Goal: Information Seeking & Learning: Learn about a topic

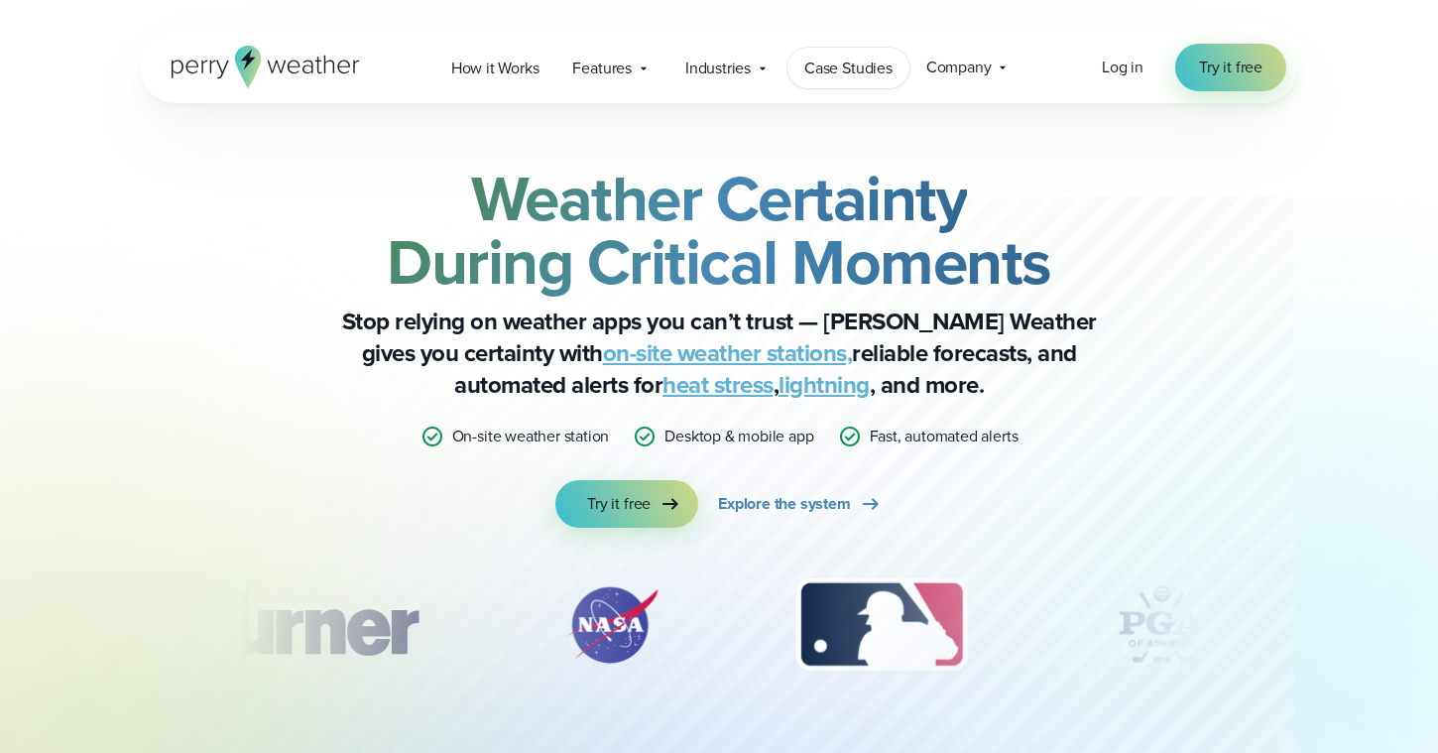
click at [830, 61] on span "Case Studies" at bounding box center [848, 69] width 88 height 24
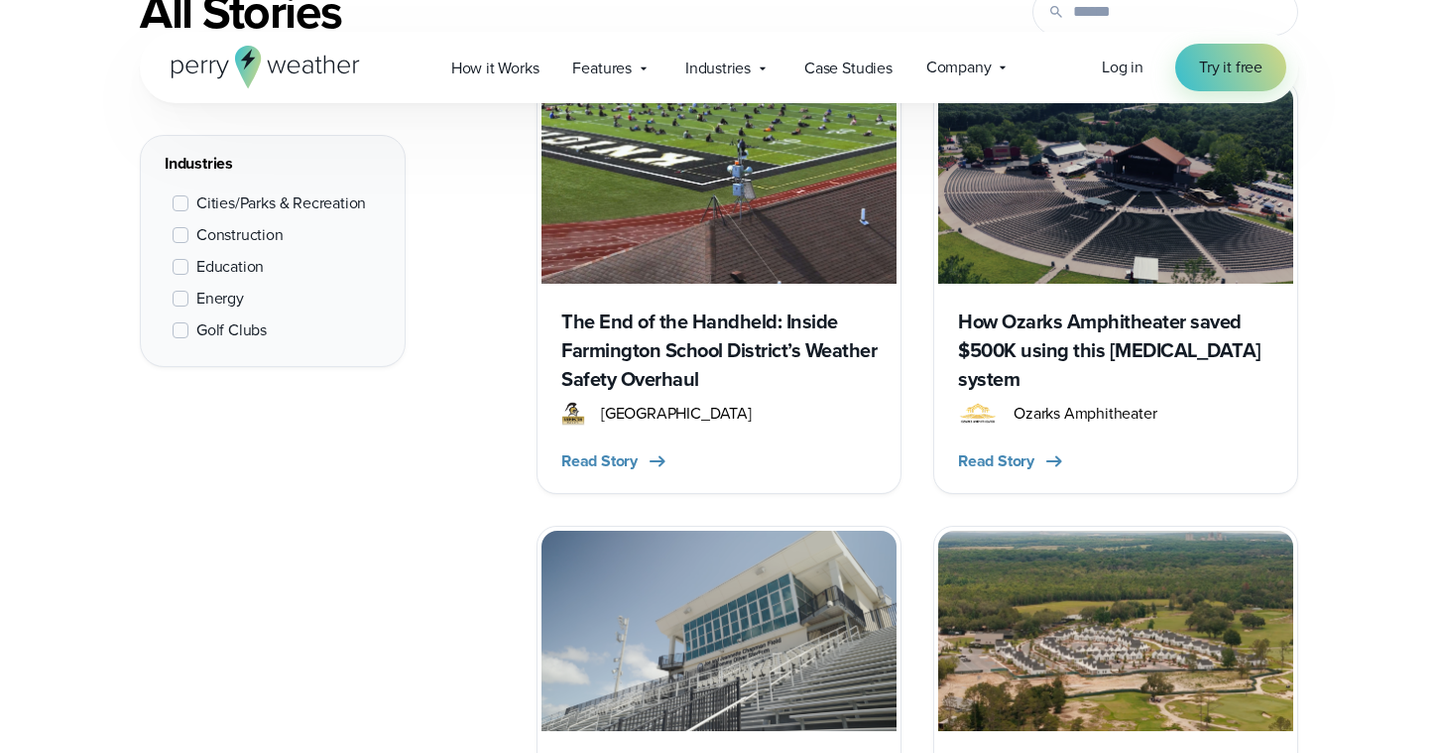
scroll to position [904, 0]
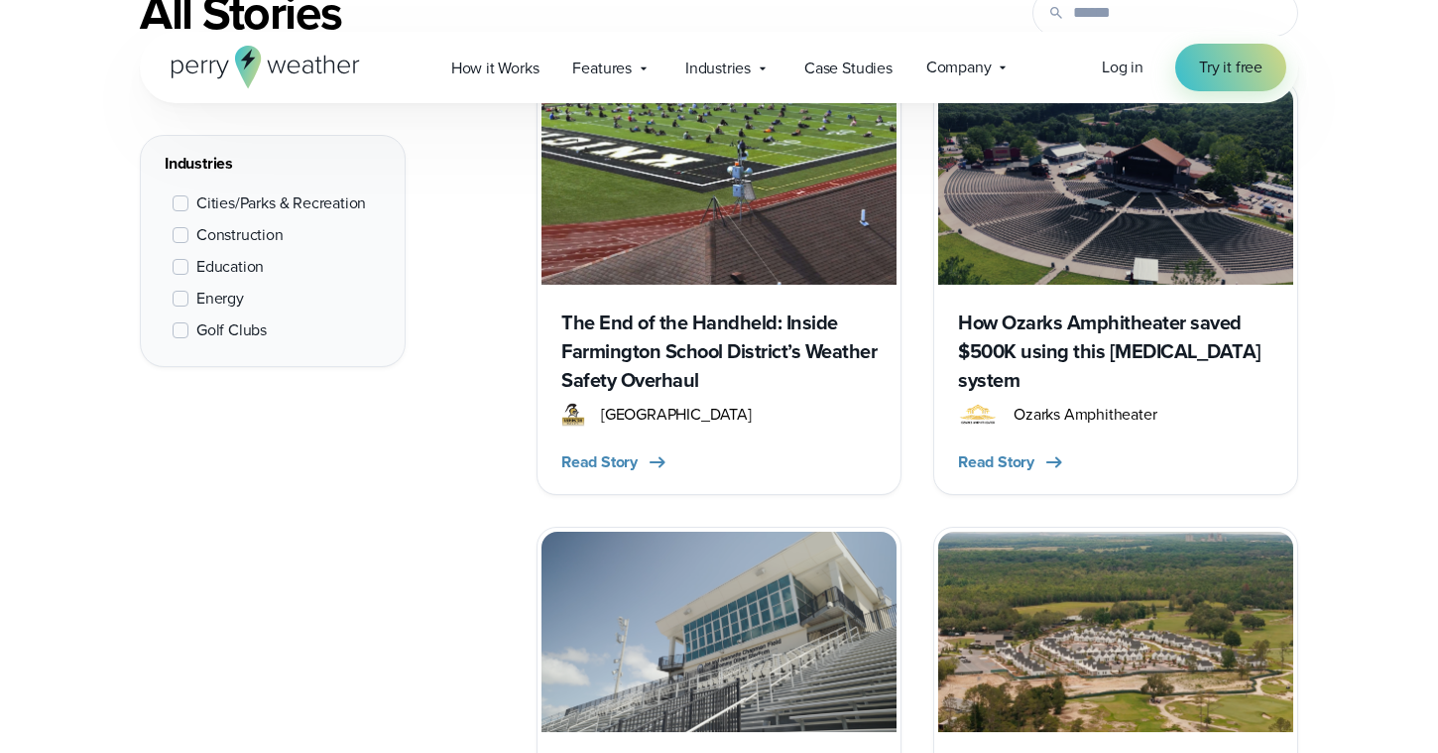
click at [244, 269] on span "Education" at bounding box center [229, 267] width 67 height 24
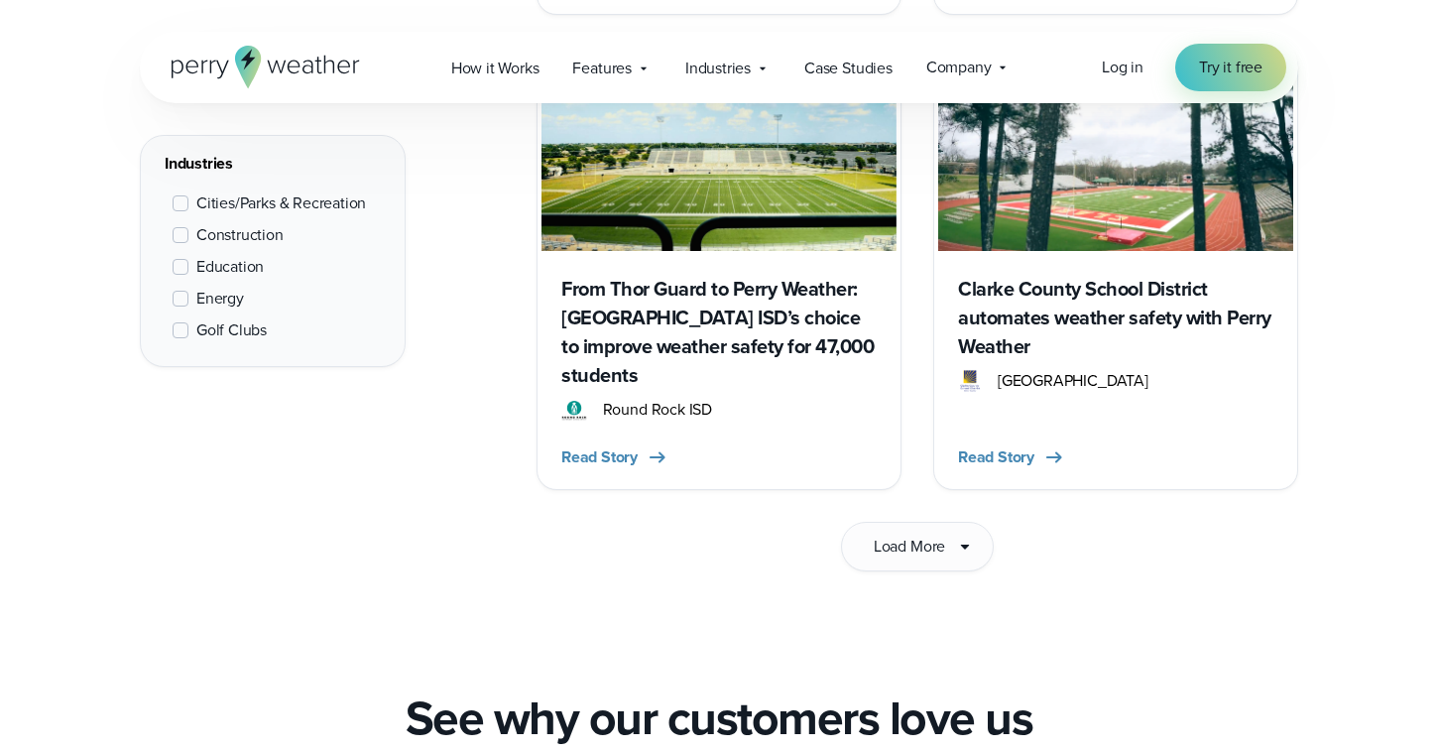
scroll to position [3334, 0]
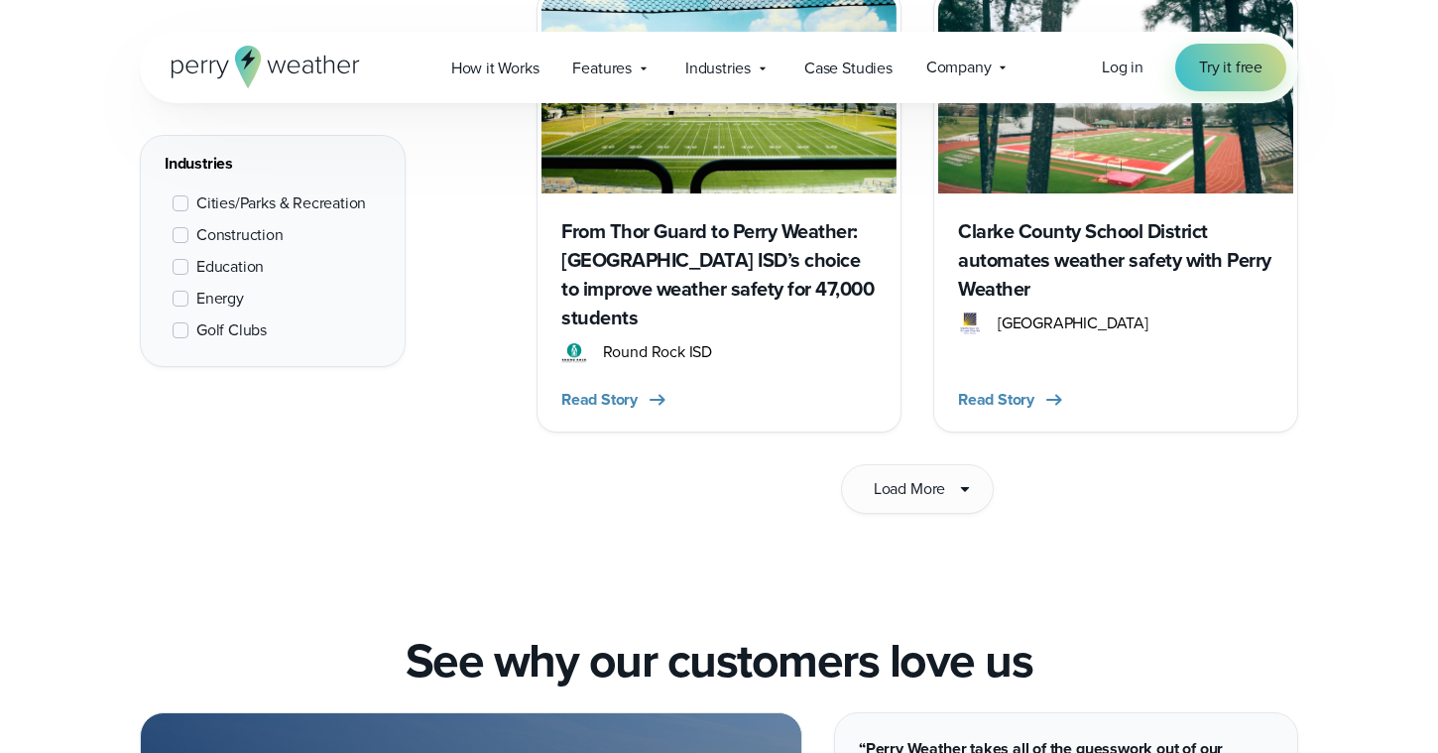
click at [915, 477] on span "Load More" at bounding box center [909, 489] width 71 height 24
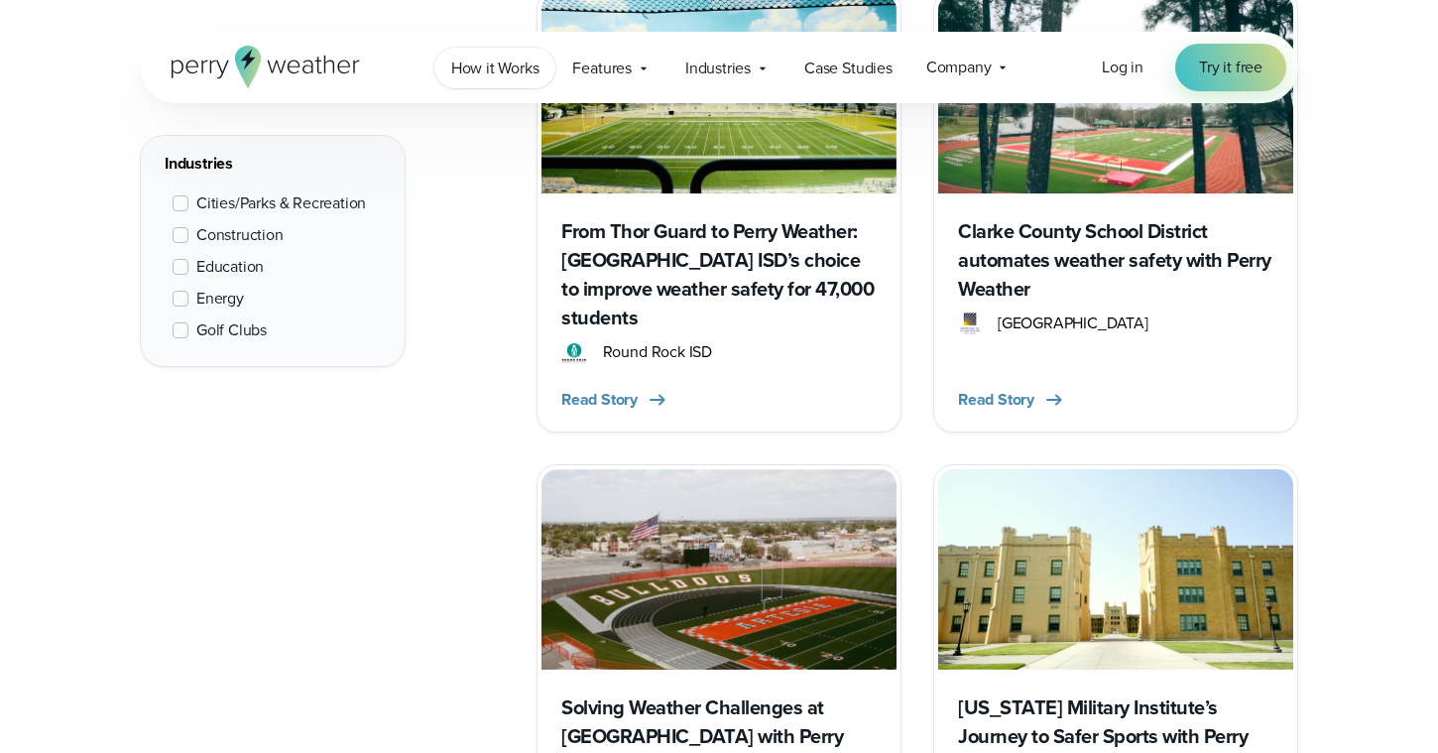
click at [528, 76] on span "How it Works" at bounding box center [495, 69] width 88 height 24
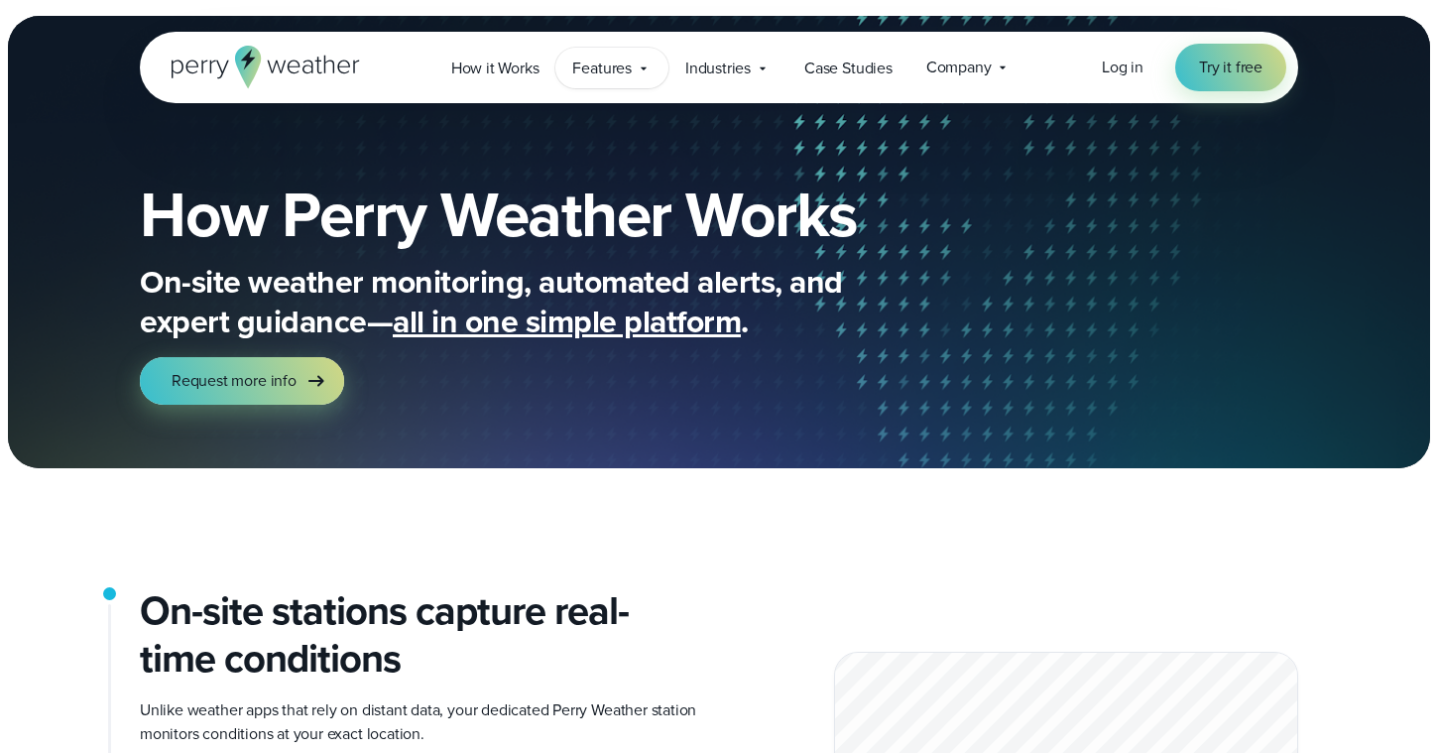
click at [609, 54] on div "Features Explore All Features Explore Perry Weather's on-site weather hardware …" at bounding box center [611, 68] width 112 height 41
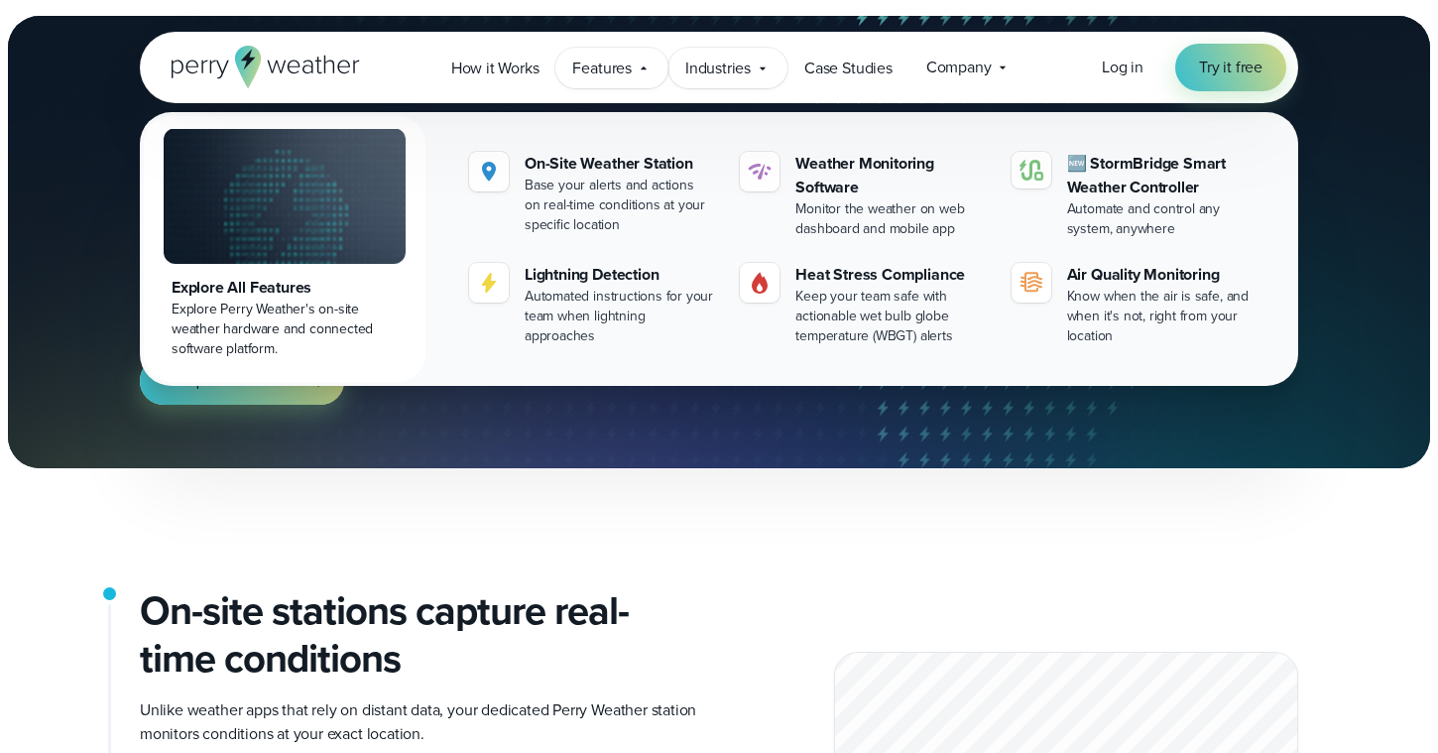
click at [747, 64] on span "Industries" at bounding box center [717, 69] width 65 height 24
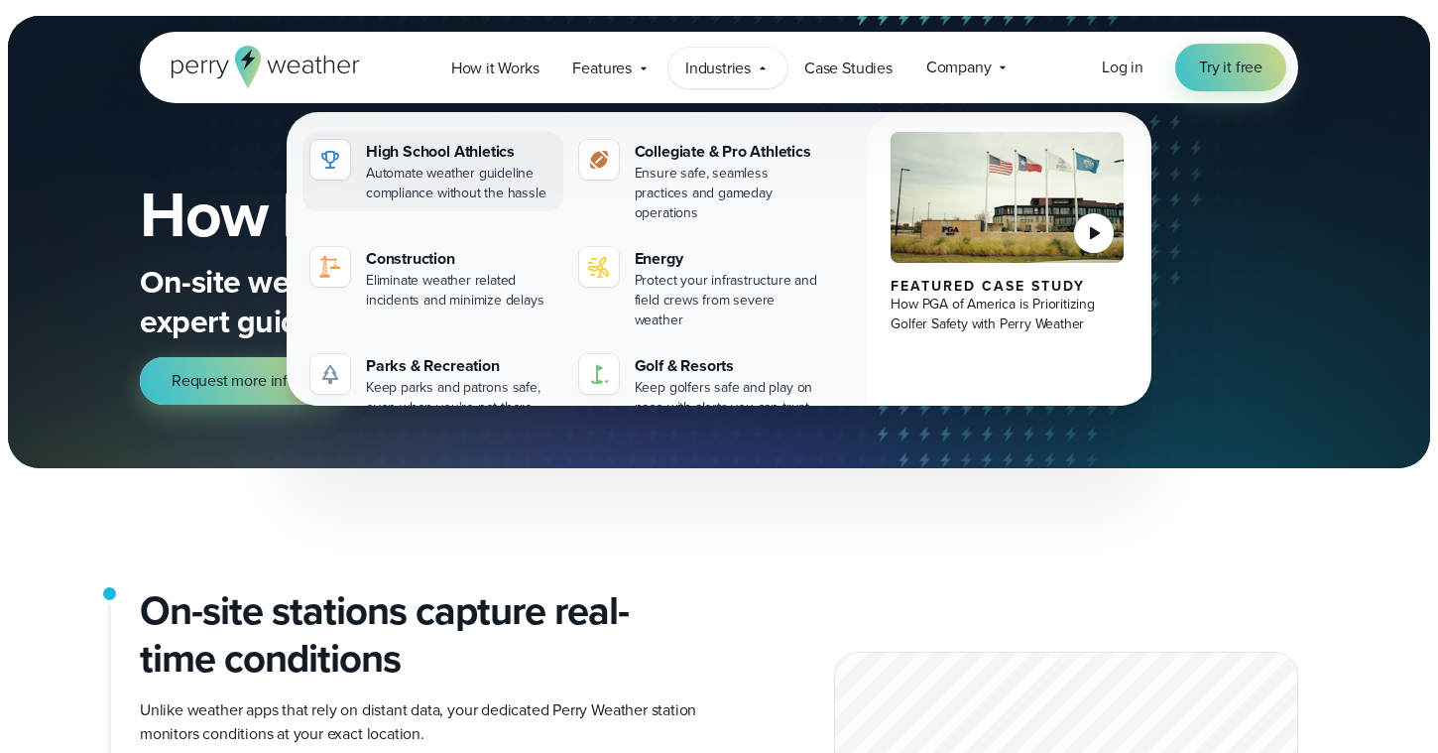
click at [517, 170] on div "Automate weather guideline compliance without the hassle" at bounding box center [460, 184] width 189 height 40
